Goal: Task Accomplishment & Management: Use online tool/utility

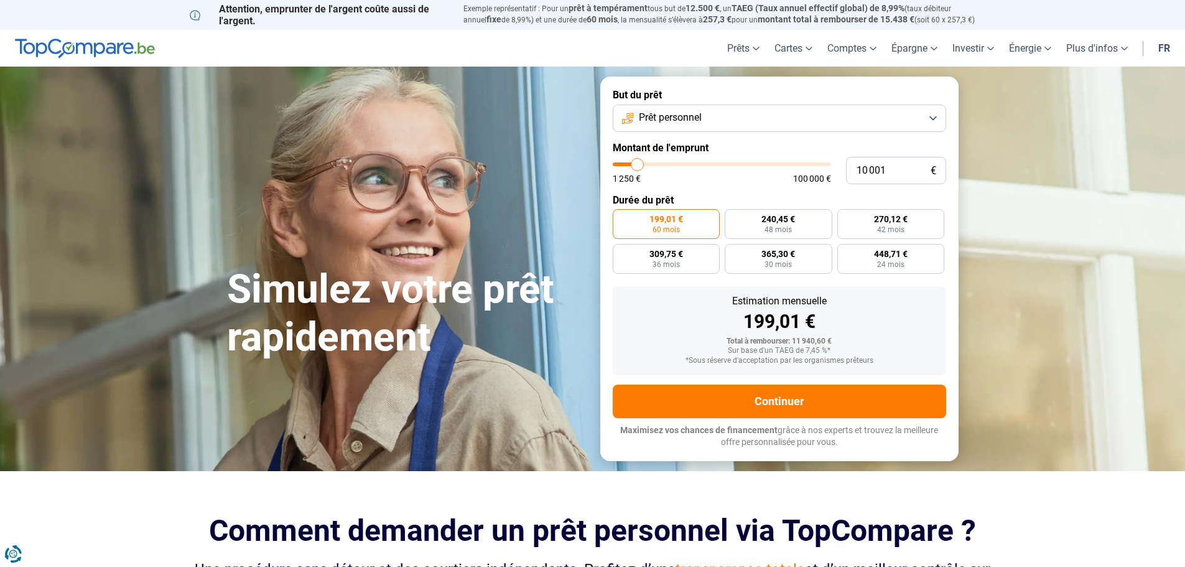
type input "9 000"
type input "9000"
type input "10 000"
type input "10000"
type input "11 500"
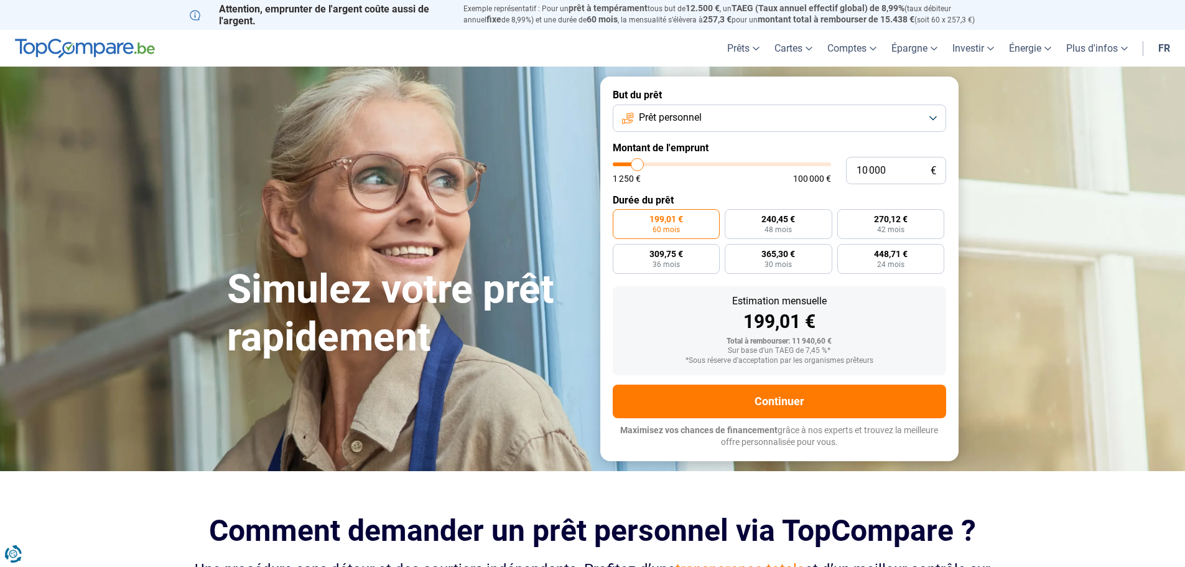
type input "11500"
type input "13 500"
type input "13500"
type input "15 500"
type input "15500"
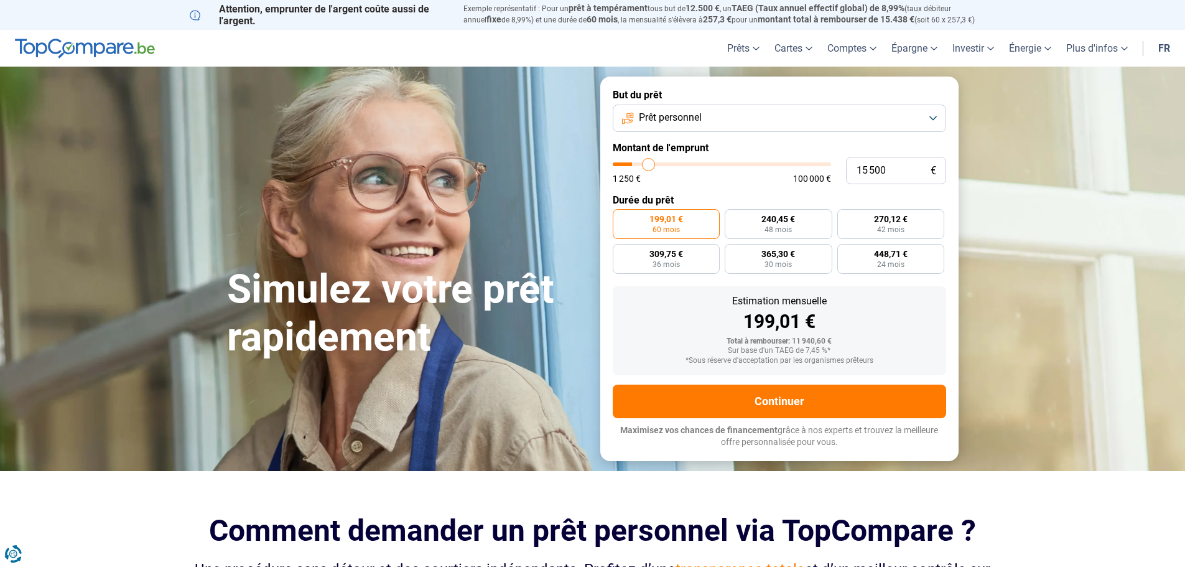
type input "17 000"
type input "17000"
type input "18 750"
type input "18750"
type input "19 750"
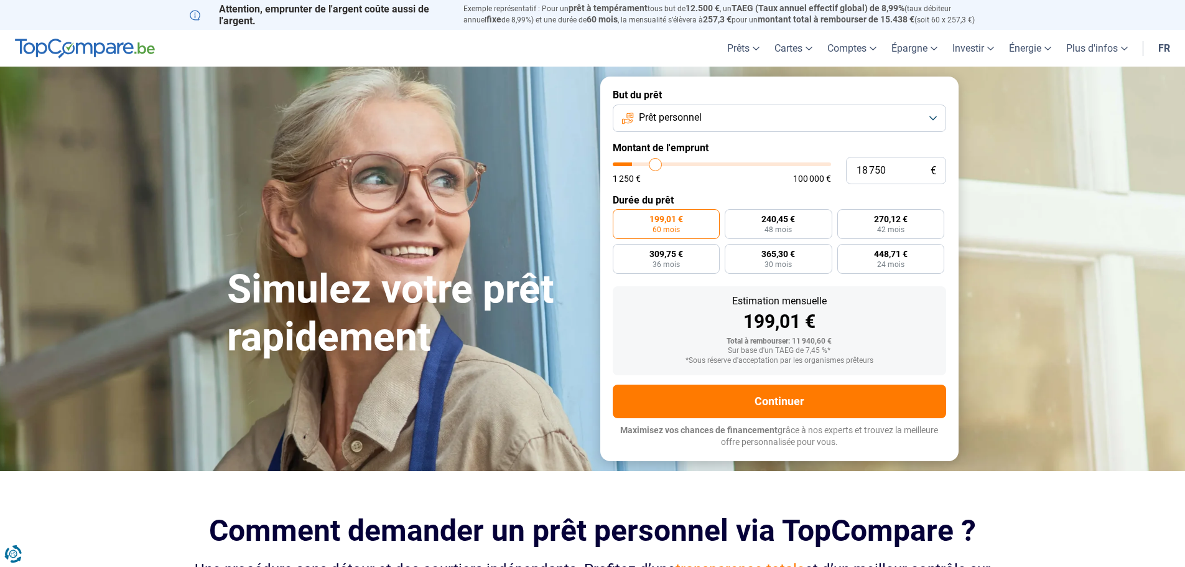
type input "19750"
type input "20 750"
type input "20750"
type input "21 250"
type input "21250"
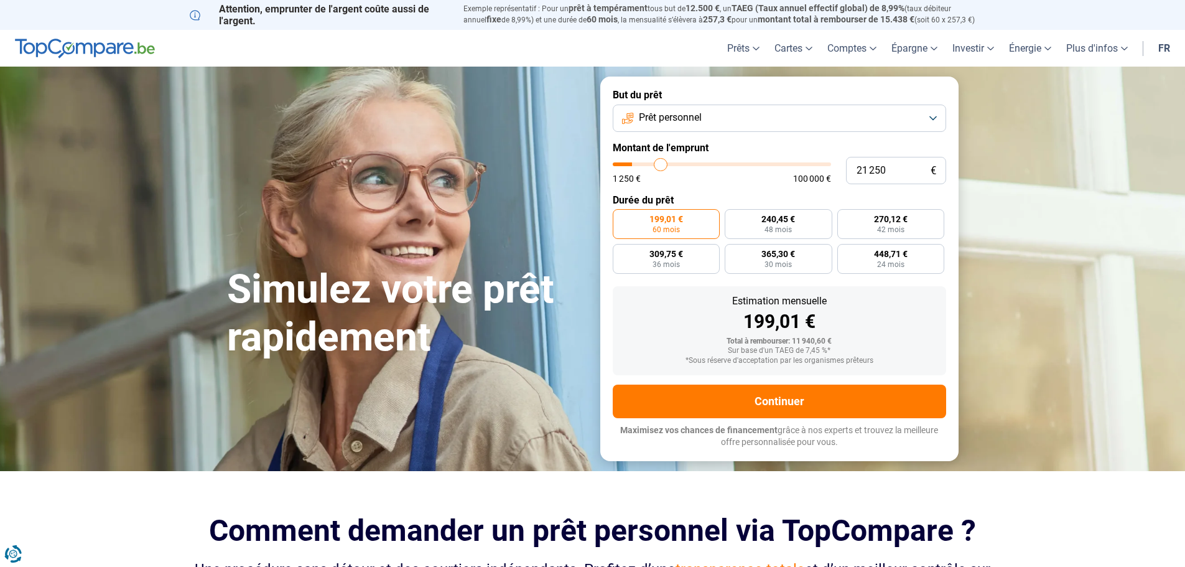
type input "21 500"
type input "21500"
type input "22 000"
type input "22000"
type input "23 000"
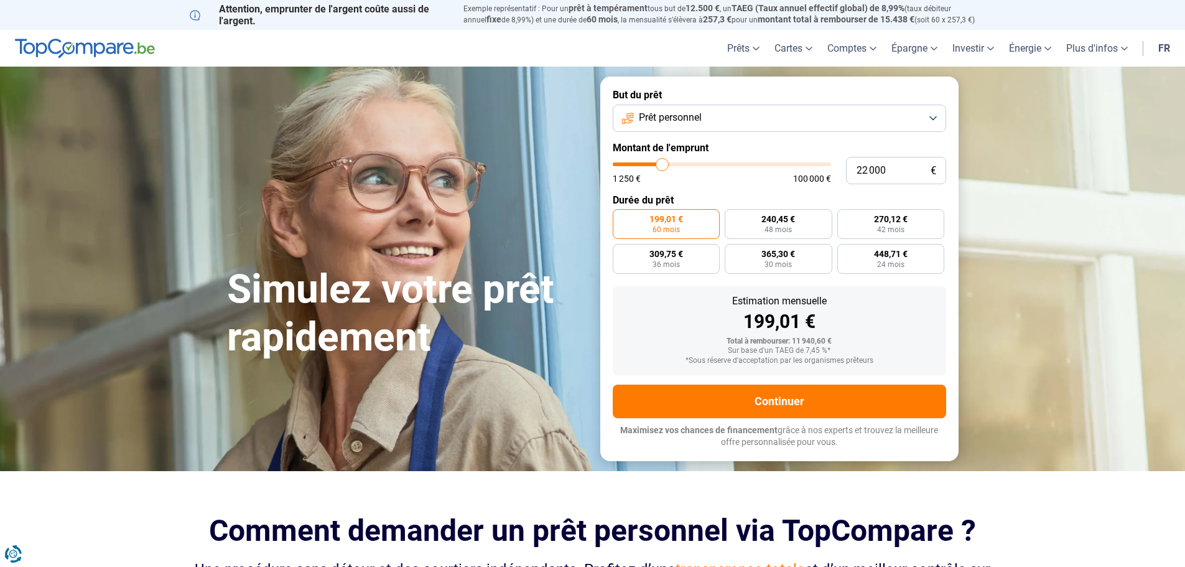
type input "23000"
type input "23 750"
type input "23750"
type input "24 500"
type input "24500"
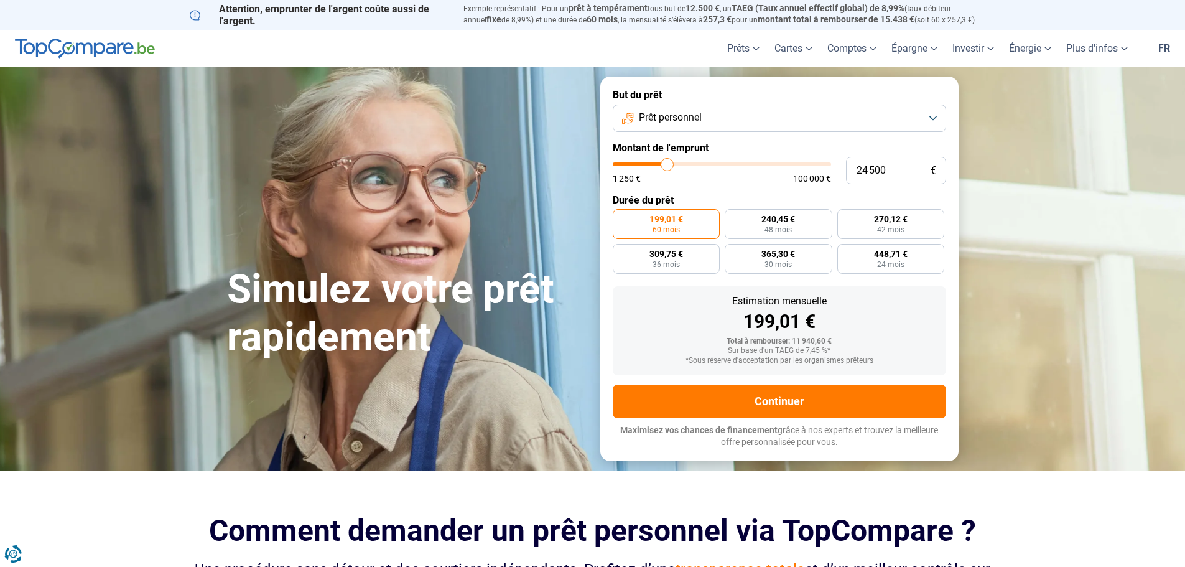
type input "24 750"
type input "24750"
type input "25 250"
type input "25250"
type input "26 250"
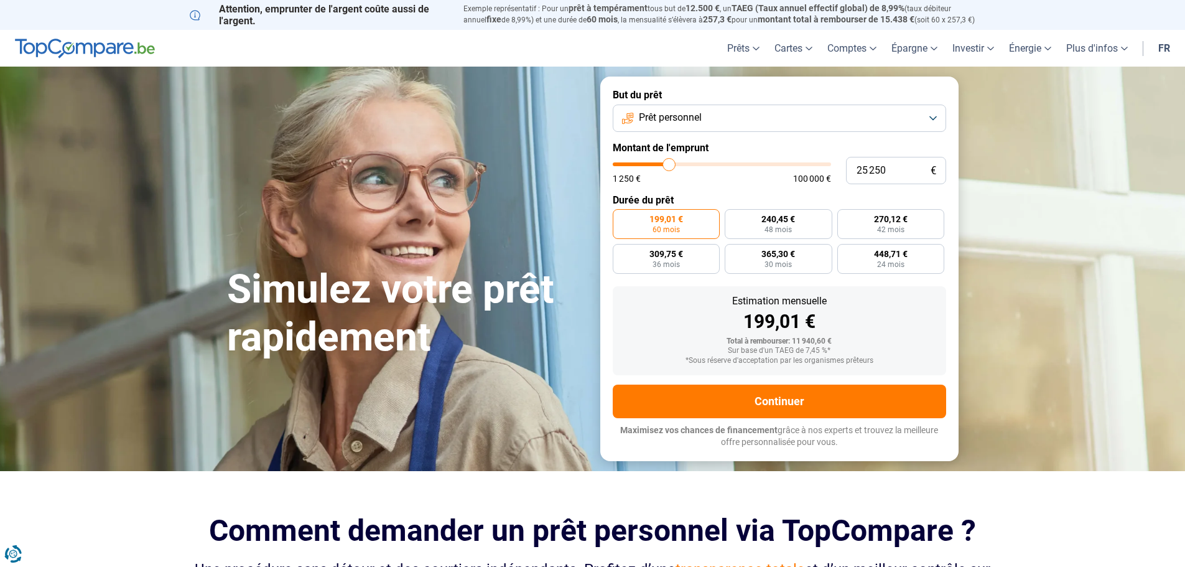
type input "26250"
type input "27 250"
type input "27250"
type input "28 000"
type input "28000"
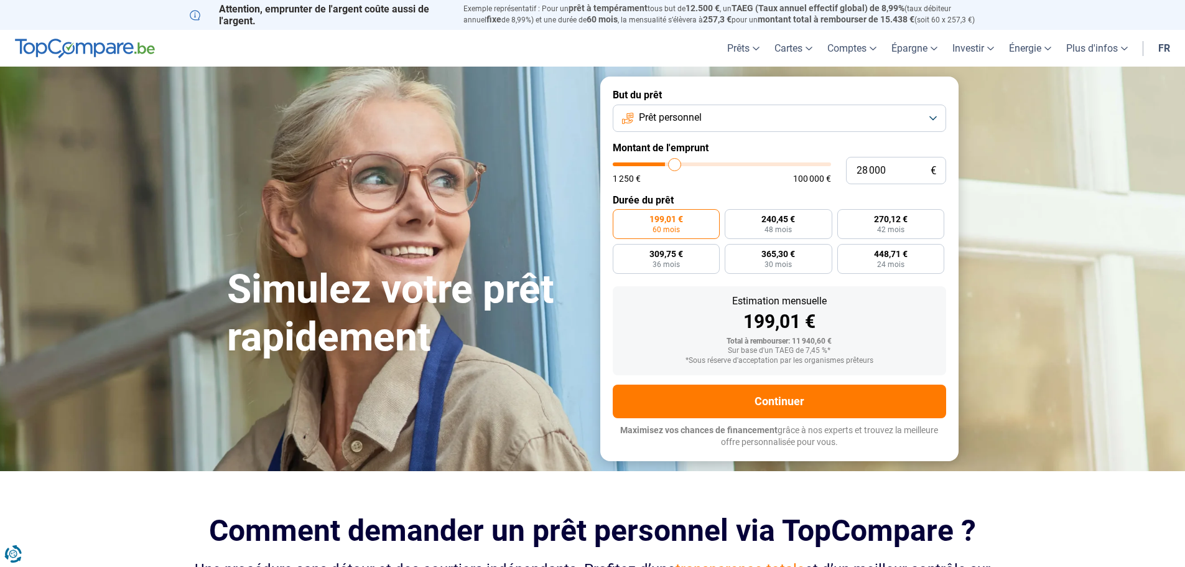
type input "30 750"
type input "30750"
type input "31 000"
type input "31000"
type input "32 250"
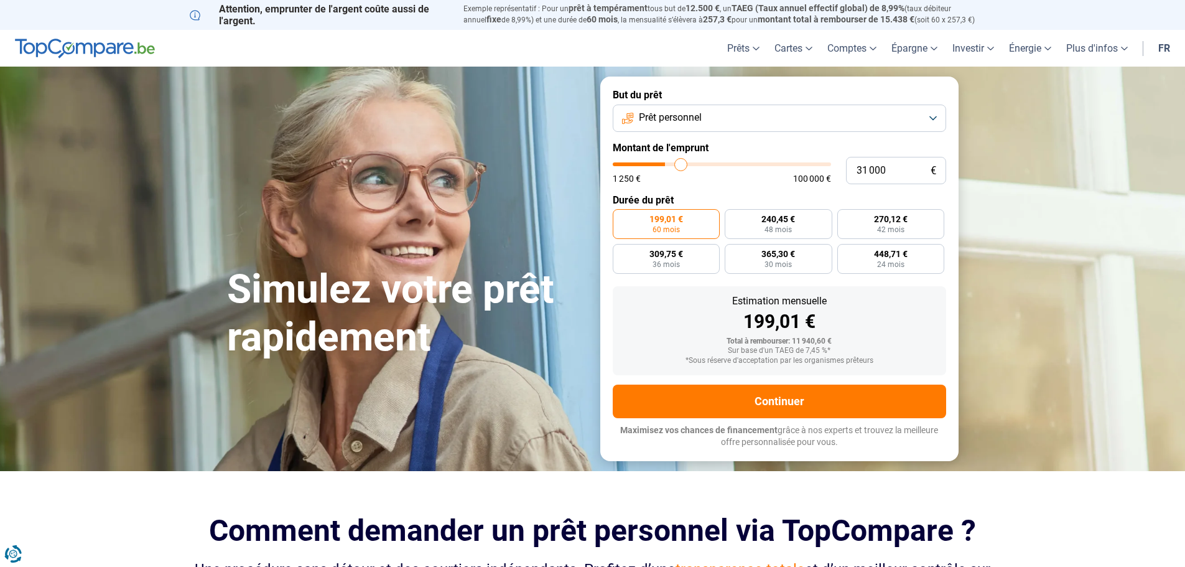
type input "32250"
type input "32 500"
type input "32500"
type input "32 750"
type input "32750"
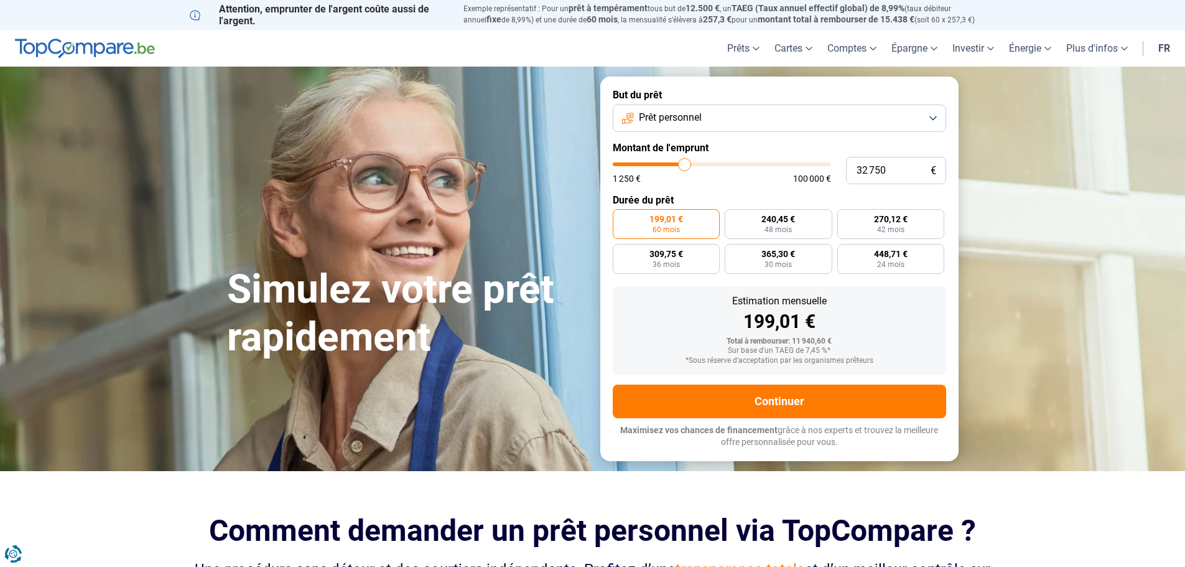
type input "33 250"
type input "33250"
type input "34 000"
type input "34000"
type input "35 000"
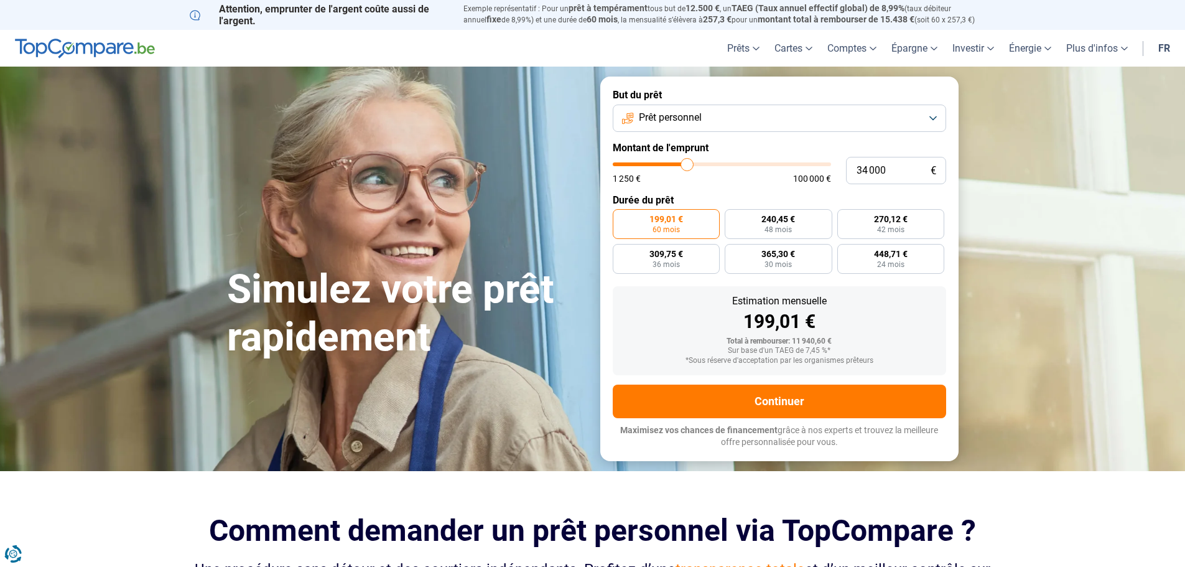
type input "35000"
type input "35 250"
type input "35250"
type input "33 500"
type input "33500"
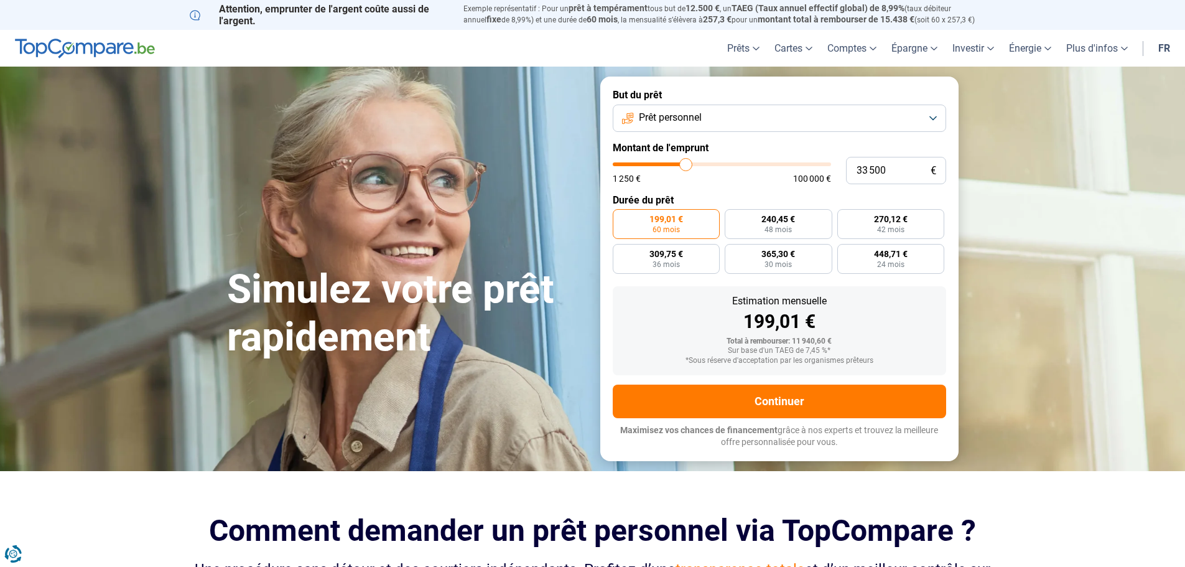
type input "29 750"
type input "29750"
type input "26 000"
type input "26000"
type input "21 500"
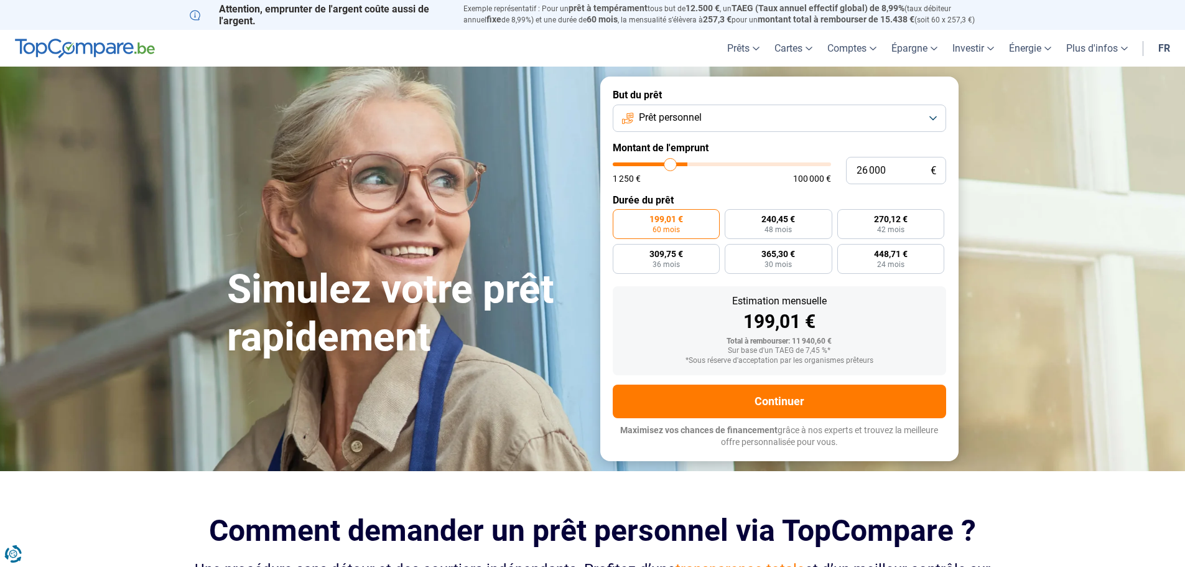
type input "21500"
type input "18 000"
type input "18000"
type input "14 750"
type input "14750"
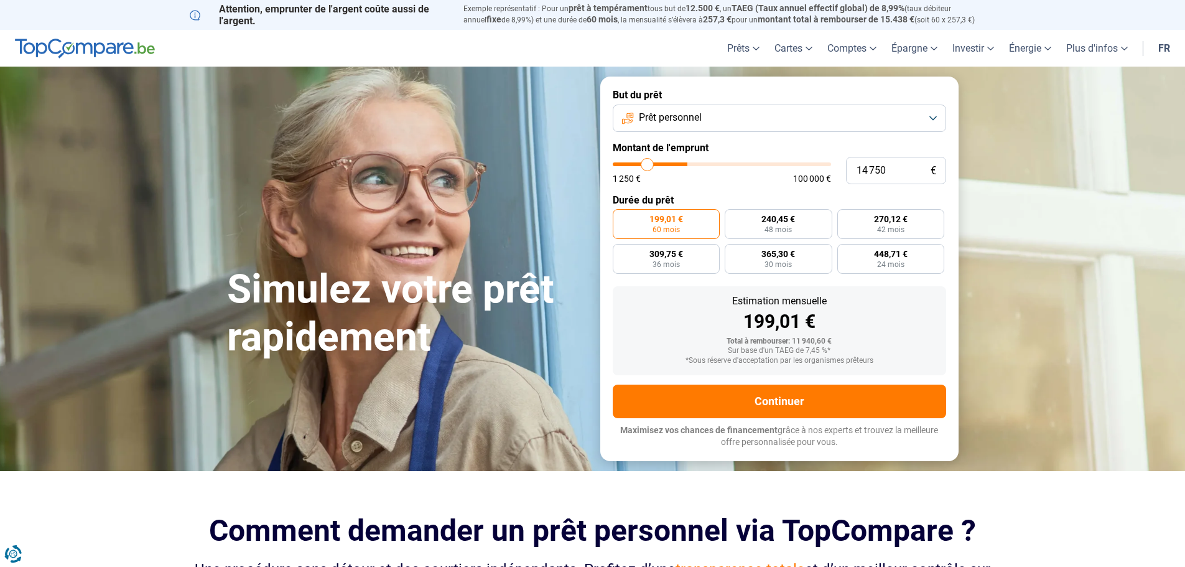
type input "14 500"
type input "14500"
type input "14 250"
type input "14250"
type input "14 000"
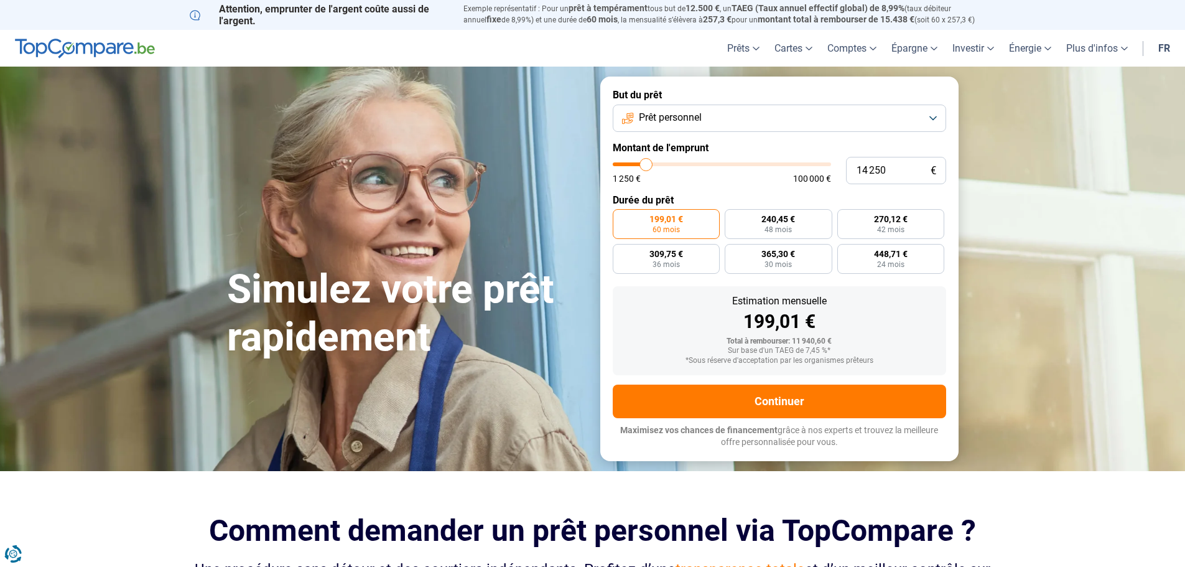
type input "14000"
type input "13 500"
type input "13500"
type input "13 250"
type input "13250"
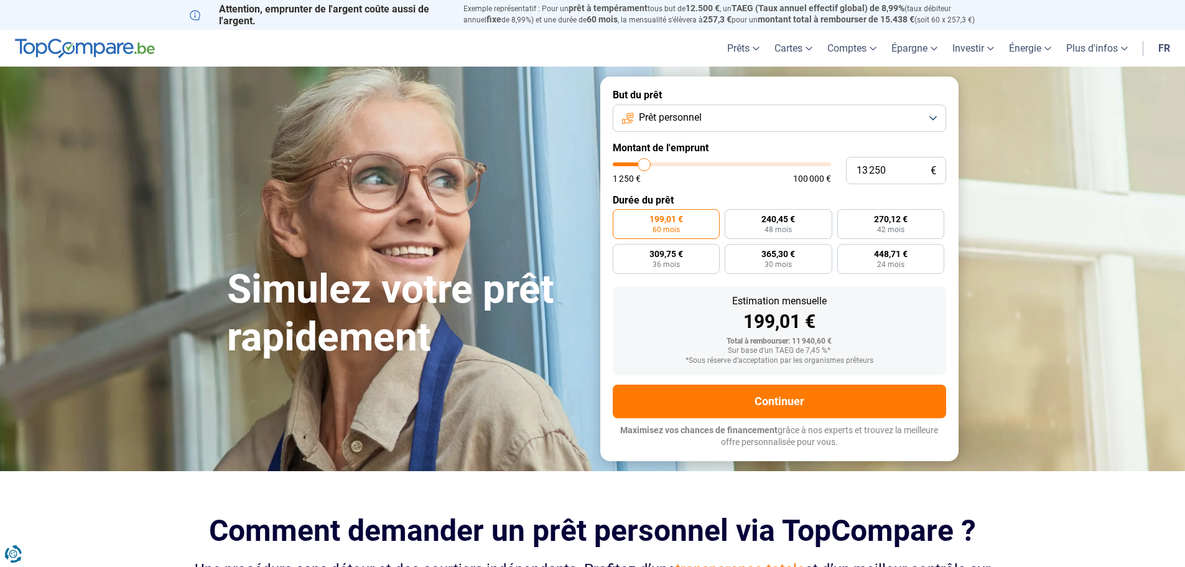
type input "13 000"
type input "13000"
type input "12 750"
type input "12750"
type input "12 500"
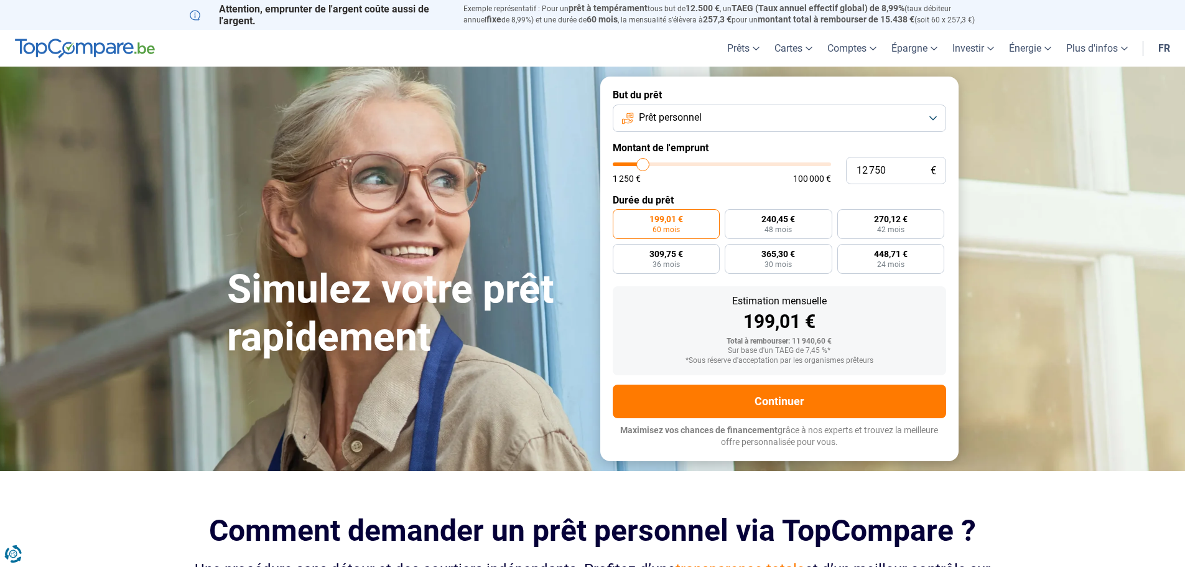
type input "12500"
type input "12 000"
type input "12000"
type input "11 750"
type input "11750"
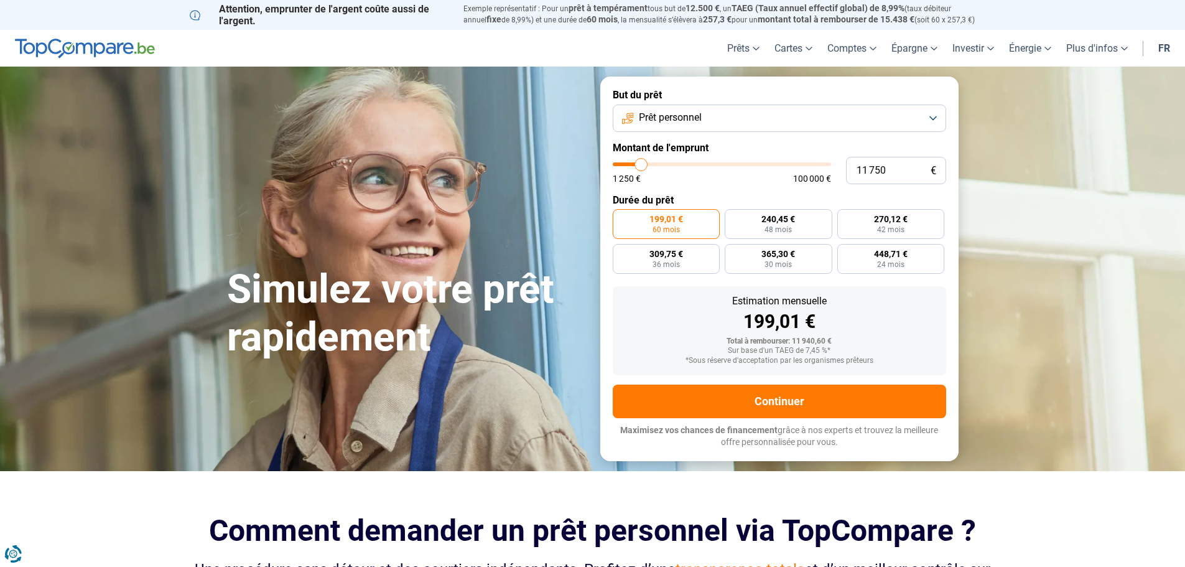
type input "11 500"
type input "11500"
type input "11 250"
type input "11250"
type input "11 000"
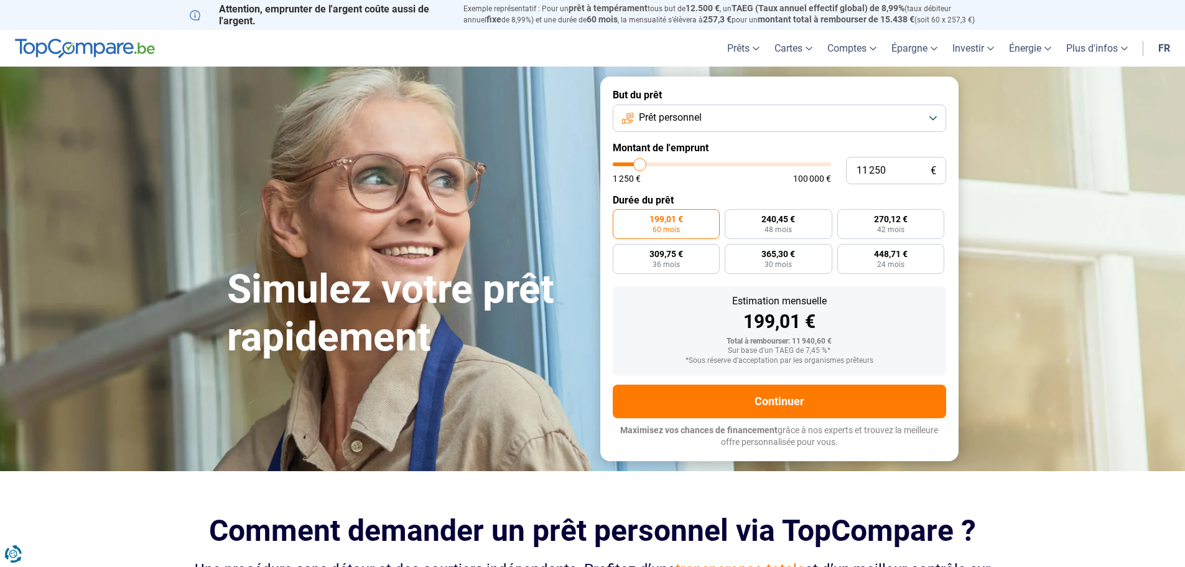
type input "11000"
type input "10 500"
type input "10500"
type input "10 250"
type input "10250"
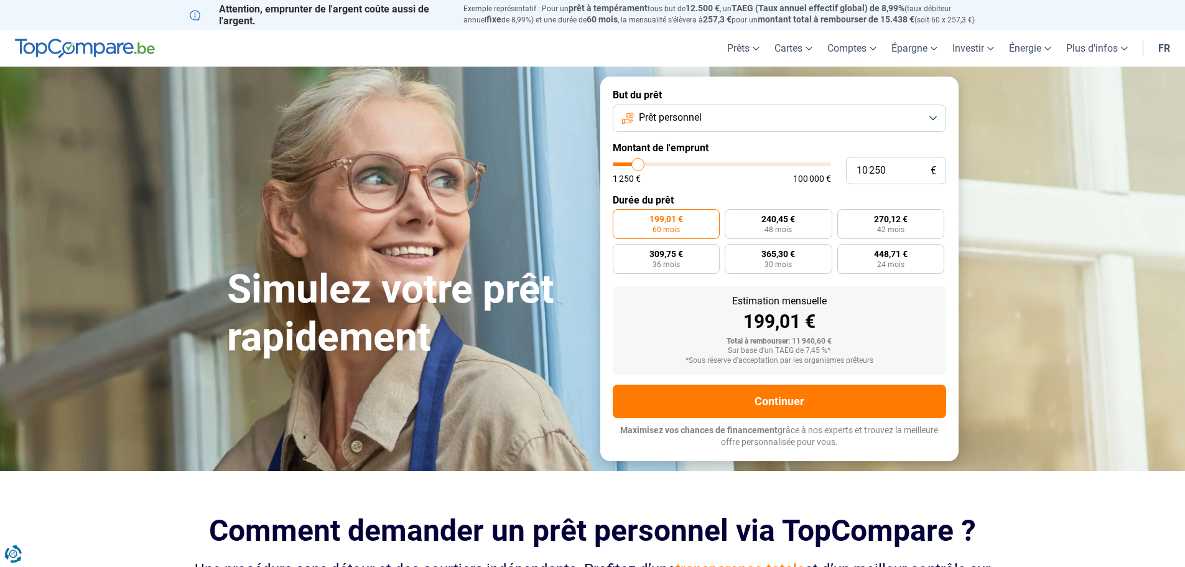
type input "10 000"
type input "10000"
type input "9 750"
type input "9750"
type input "9 500"
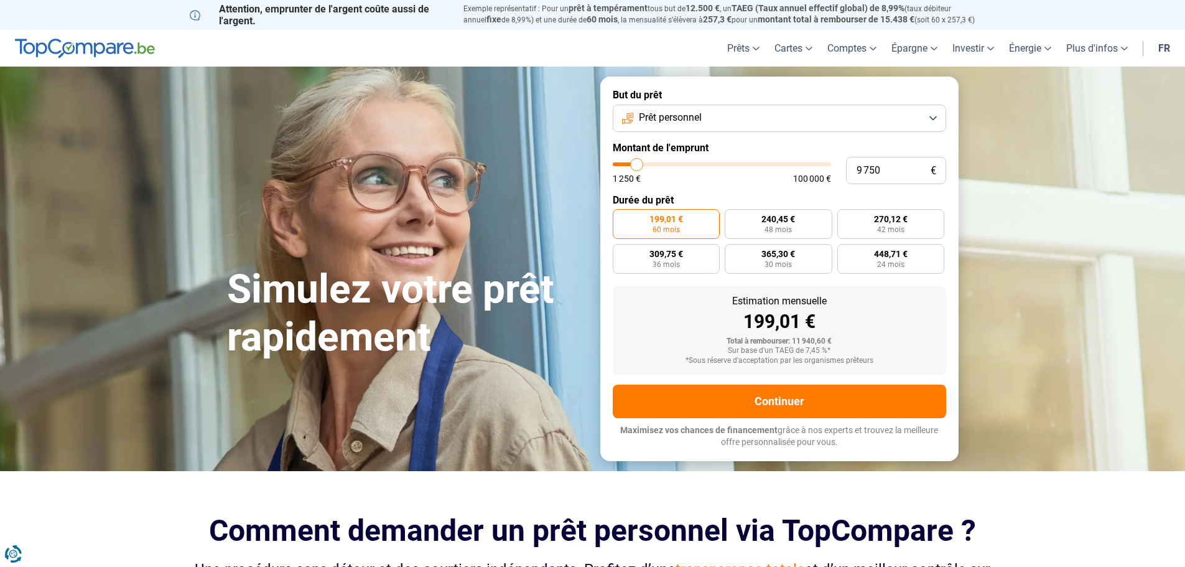
type input "9500"
type input "10 000"
type input "10000"
type input "10 250"
type input "10250"
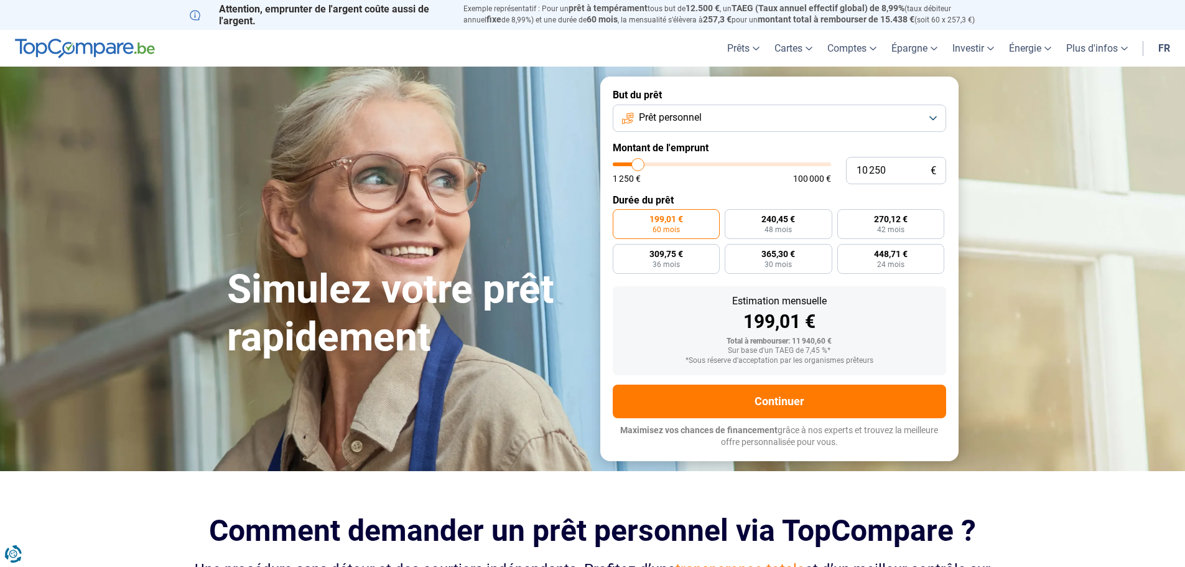
type input "10 500"
type input "10500"
type input "11 000"
type input "11000"
type input "11 250"
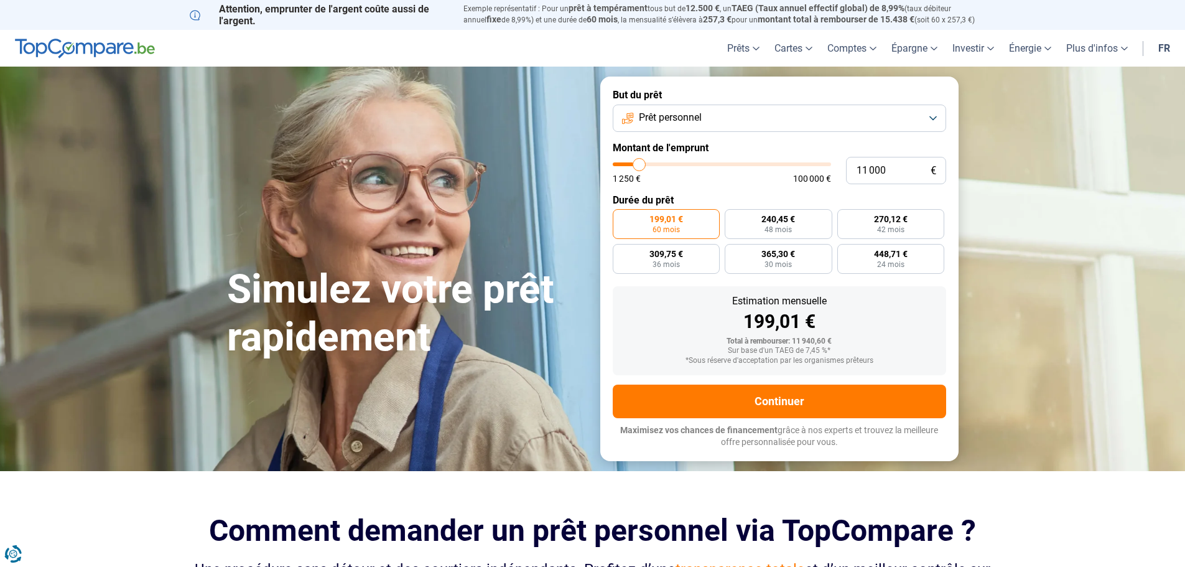
type input "11250"
type input "11 500"
type input "11500"
type input "11 750"
type input "11750"
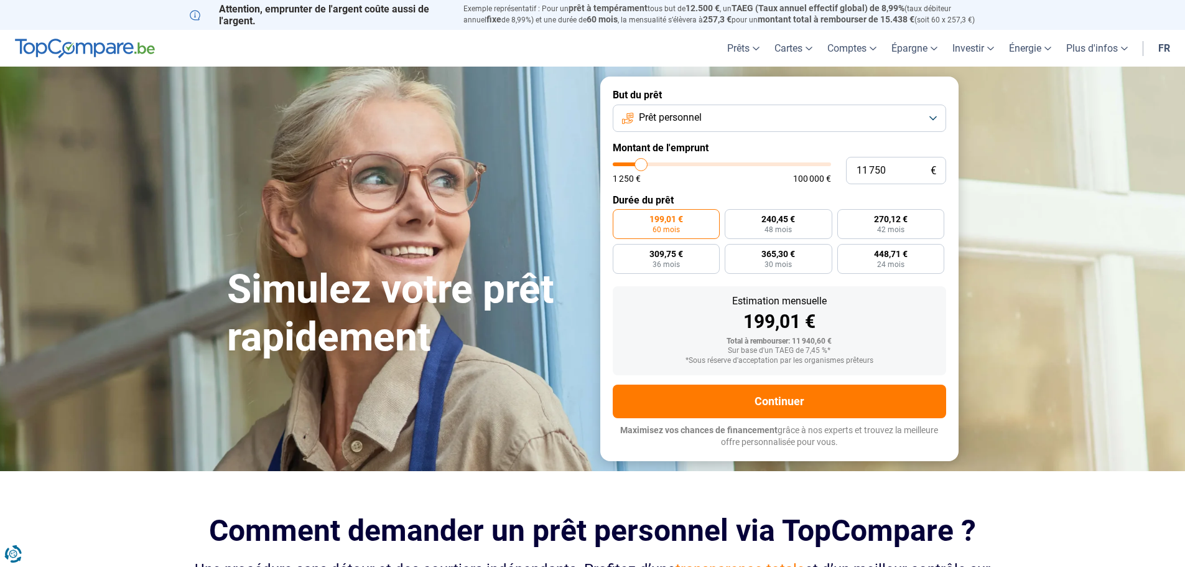
type input "12 000"
drag, startPoint x: 635, startPoint y: 164, endPoint x: 642, endPoint y: 169, distance: 8.8
type input "12000"
click at [642, 166] on input "range" at bounding box center [722, 164] width 218 height 4
drag, startPoint x: 894, startPoint y: 177, endPoint x: 849, endPoint y: 173, distance: 45.6
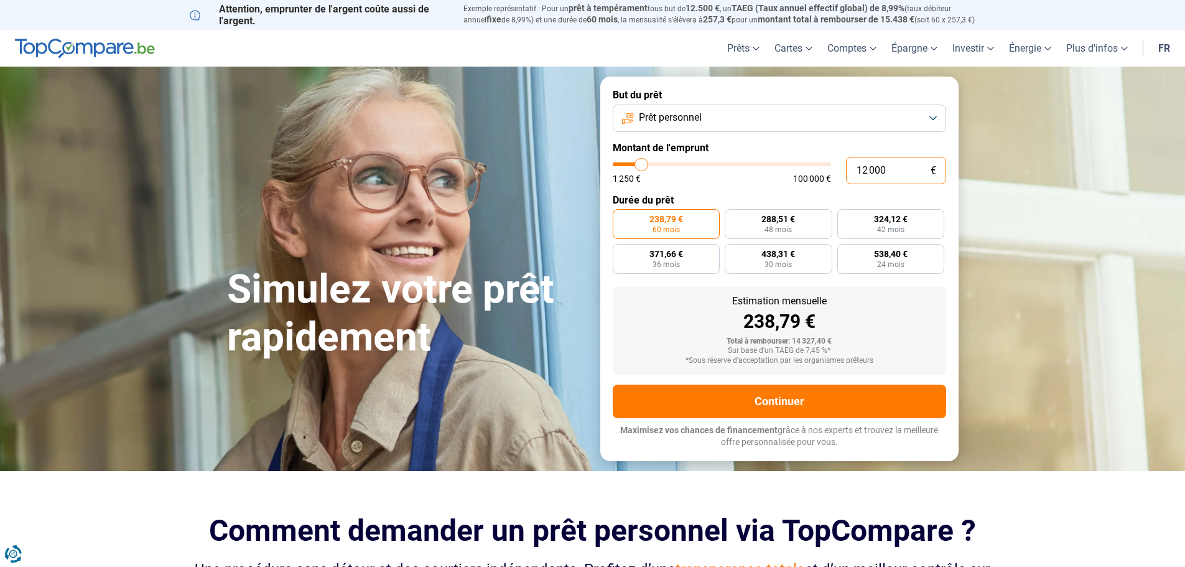
click at [849, 173] on input "12 000" at bounding box center [896, 170] width 100 height 27
type input "1"
type input "1250"
type input "10"
type input "1250"
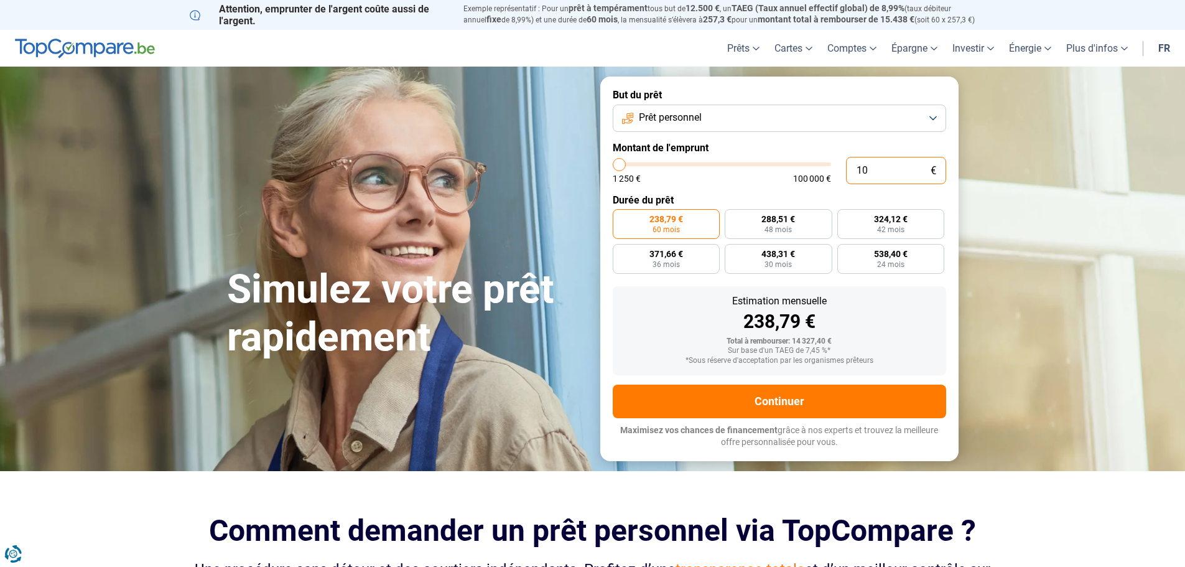
type input "100"
type input "1250"
type input "1 000"
type input "1250"
type input "10 000"
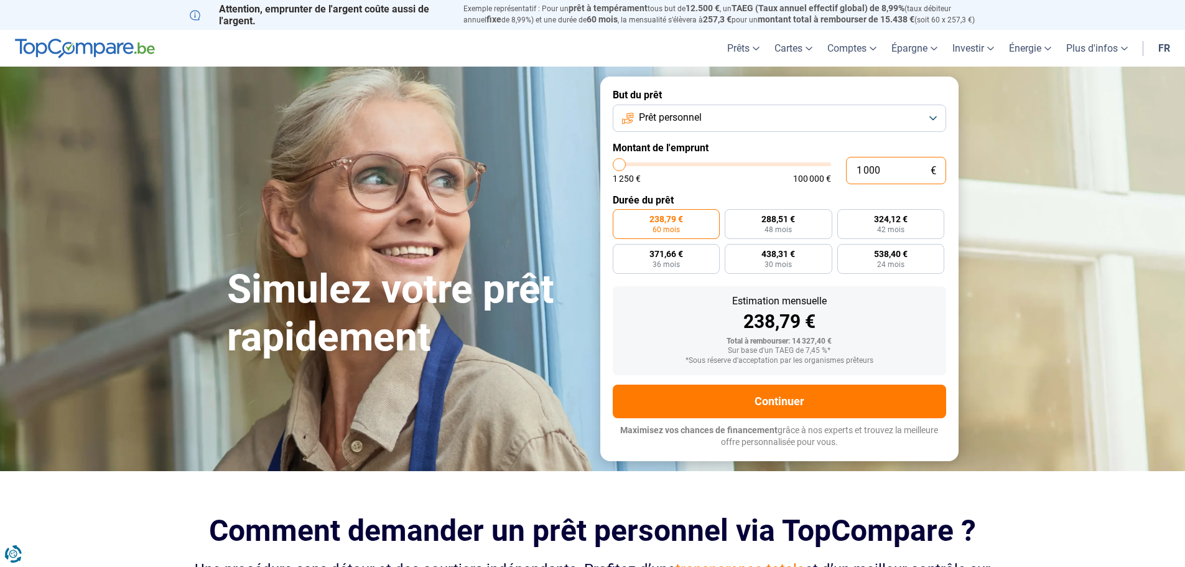
type input "10000"
type input "10 000"
radio input "true"
click at [985, 197] on section "Simulez votre prêt rapidement Simulez votre prêt rapidement But du prêt Prêt pe…" at bounding box center [592, 269] width 1185 height 404
click at [730, 126] on button "Prêt personnel" at bounding box center [779, 118] width 333 height 27
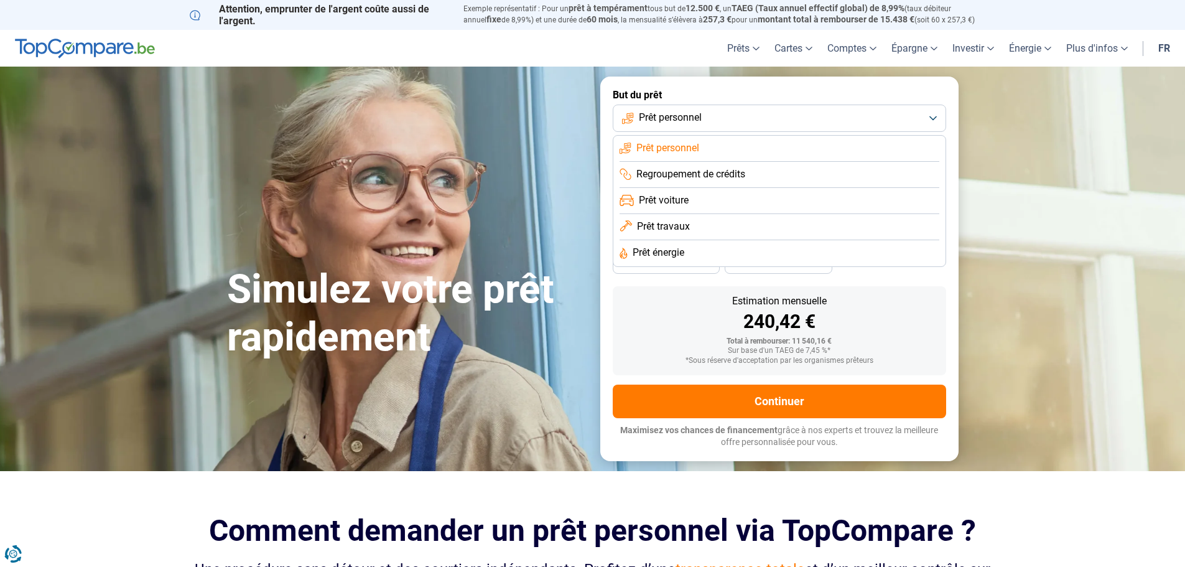
click at [663, 226] on span "Prêt travaux" at bounding box center [663, 227] width 53 height 14
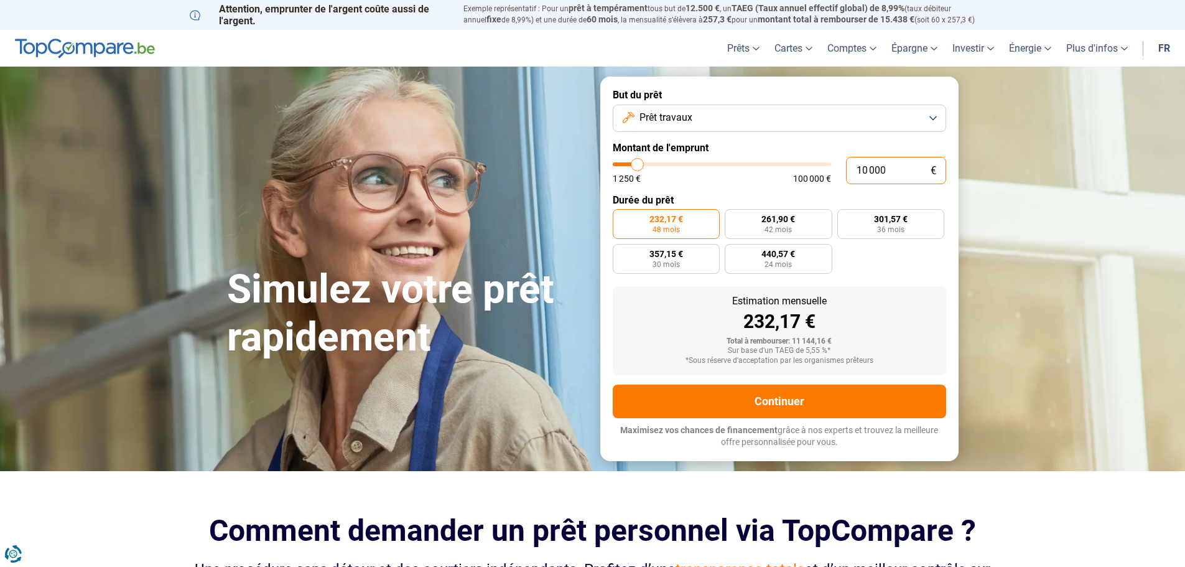
drag, startPoint x: 881, startPoint y: 172, endPoint x: 817, endPoint y: 172, distance: 64.1
click at [817, 172] on div "10 000 € 1 250 € 100 000 €" at bounding box center [779, 170] width 333 height 27
type input "2"
type input "1250"
type input "20"
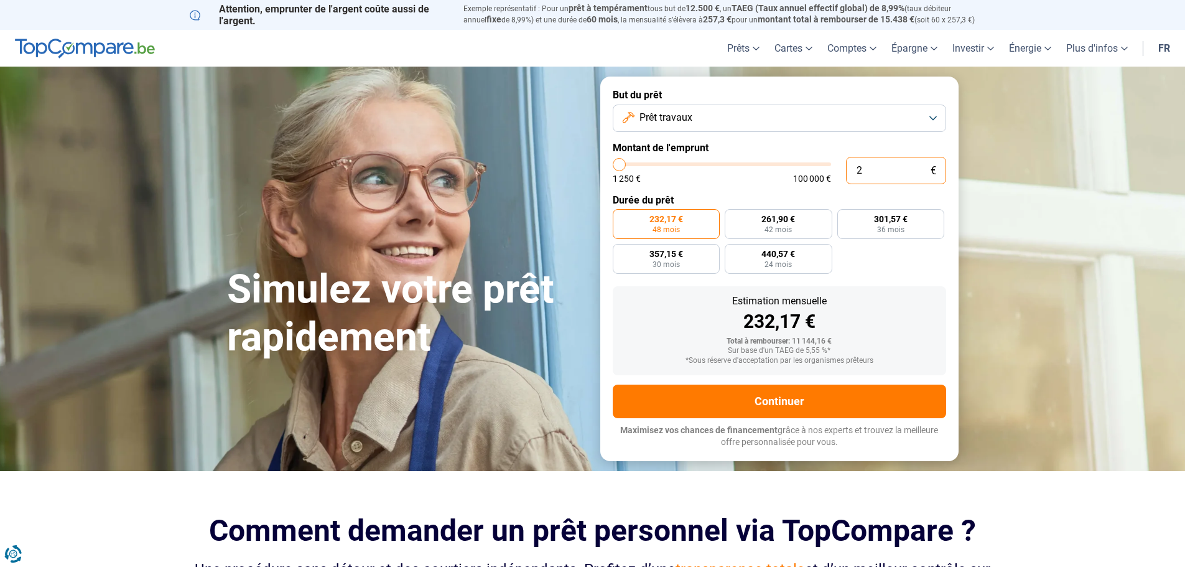
type input "1250"
type input "200"
type input "1250"
type input "2 000"
type input "2000"
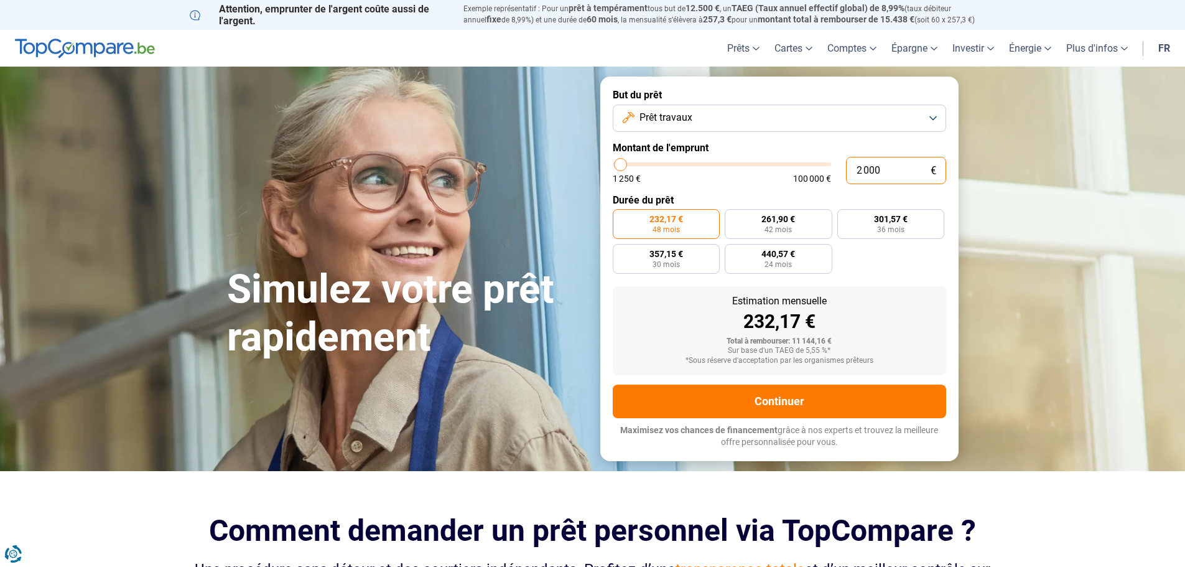
type input "20 000"
type input "20000"
type input "20 000"
radio input "false"
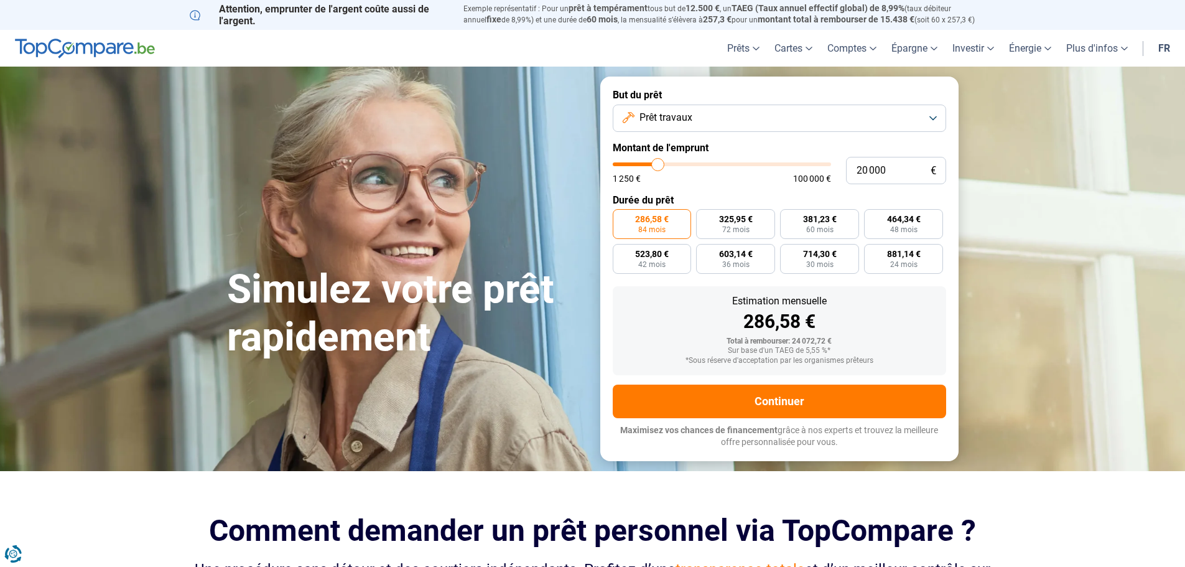
click at [1046, 177] on section "Simulez votre prêt rapidement Simulez votre prêt rapidement But du prêt Prêt tr…" at bounding box center [592, 269] width 1185 height 404
